Goal: Find specific page/section: Find specific page/section

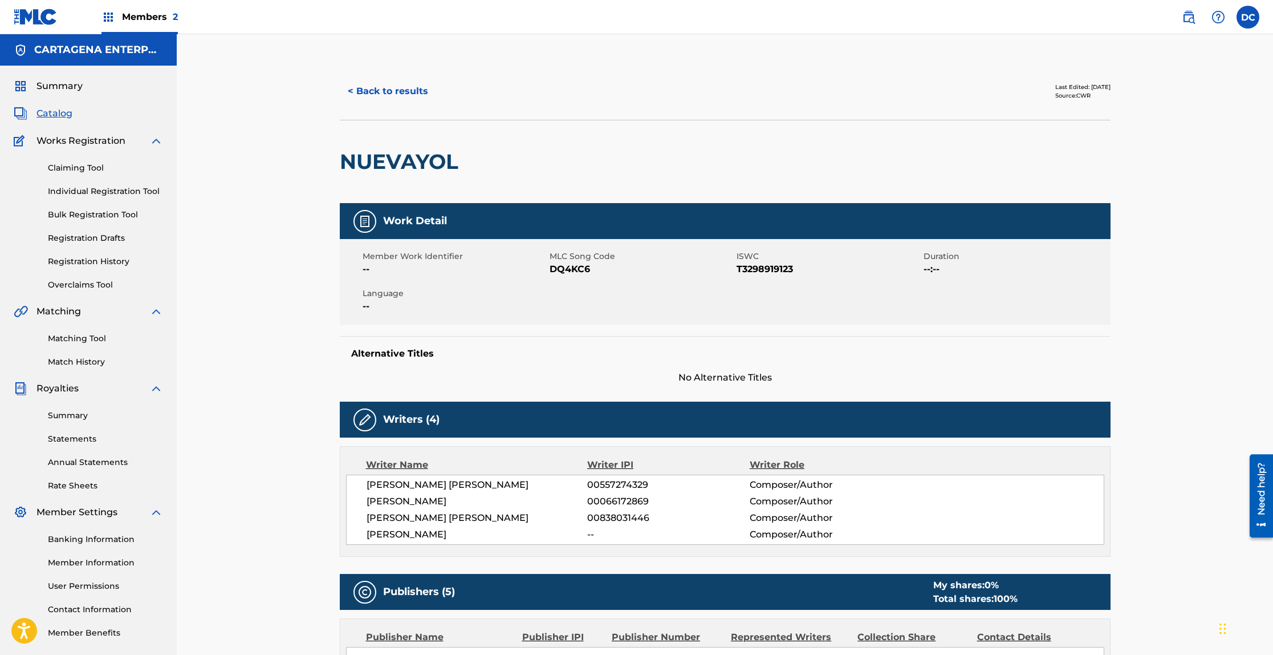
click at [369, 90] on button "< Back to results" at bounding box center [388, 91] width 96 height 29
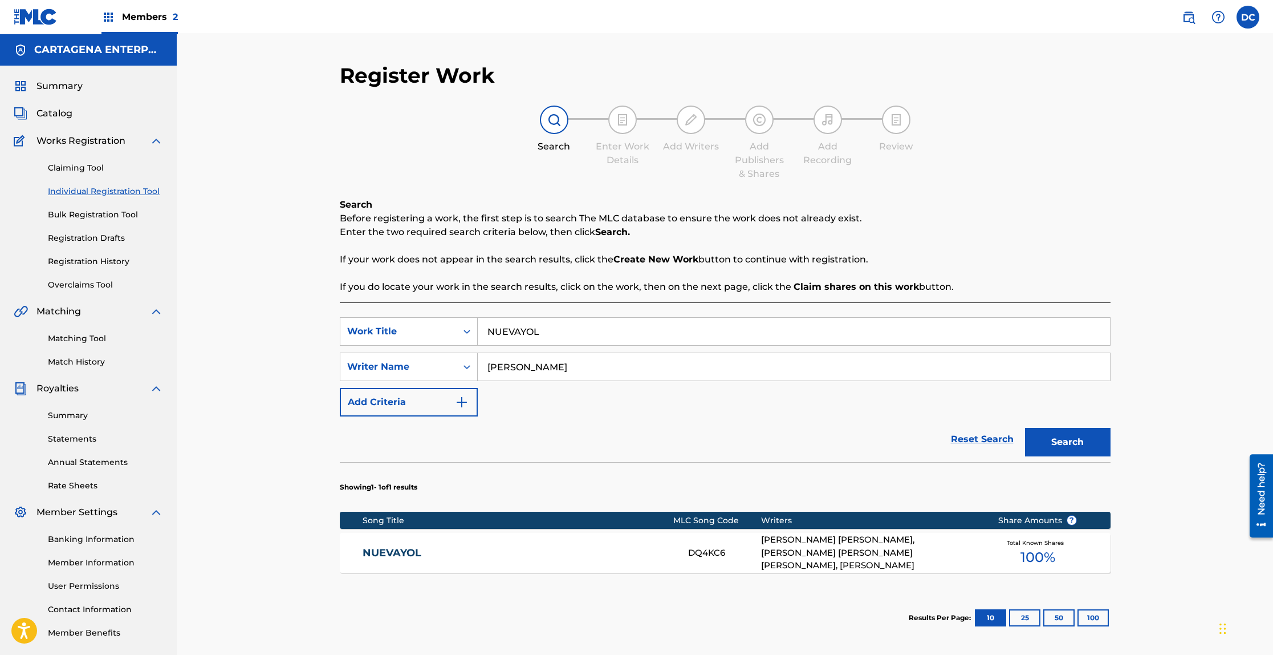
click at [1064, 436] on button "Search" at bounding box center [1068, 442] width 86 height 29
click at [390, 551] on link "NUEVAYOL" at bounding box center [518, 552] width 310 height 13
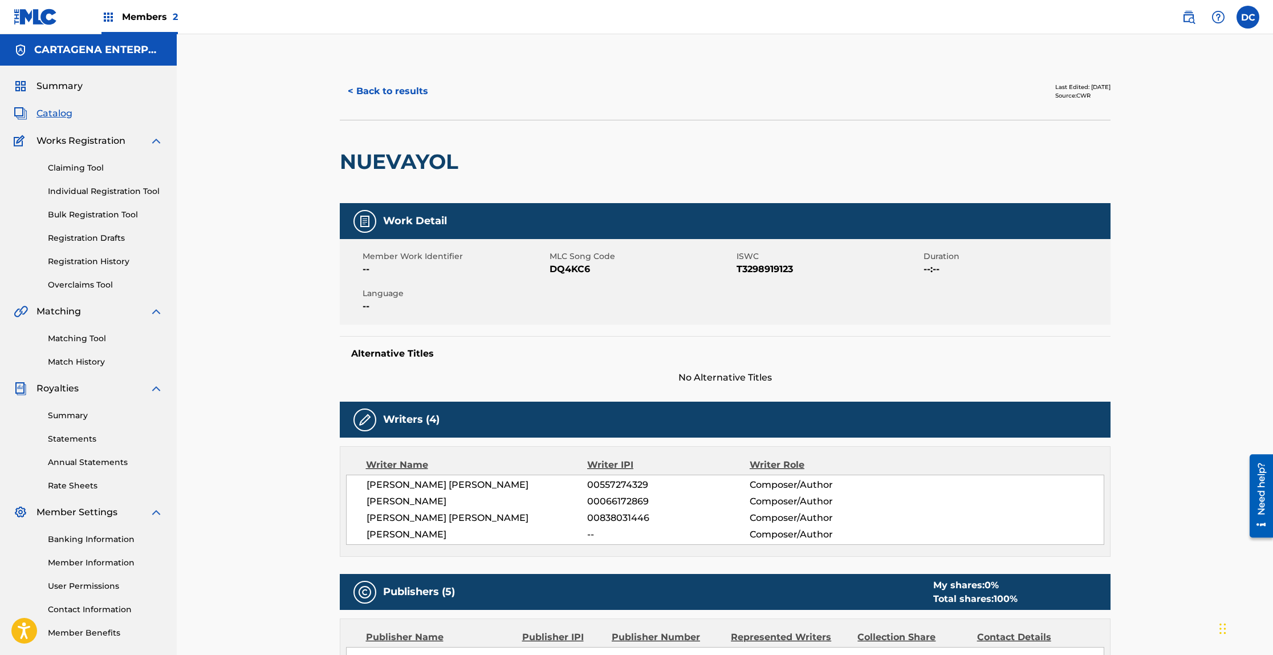
click at [370, 91] on button "< Back to results" at bounding box center [388, 91] width 96 height 29
